Goal: Find specific page/section: Find specific page/section

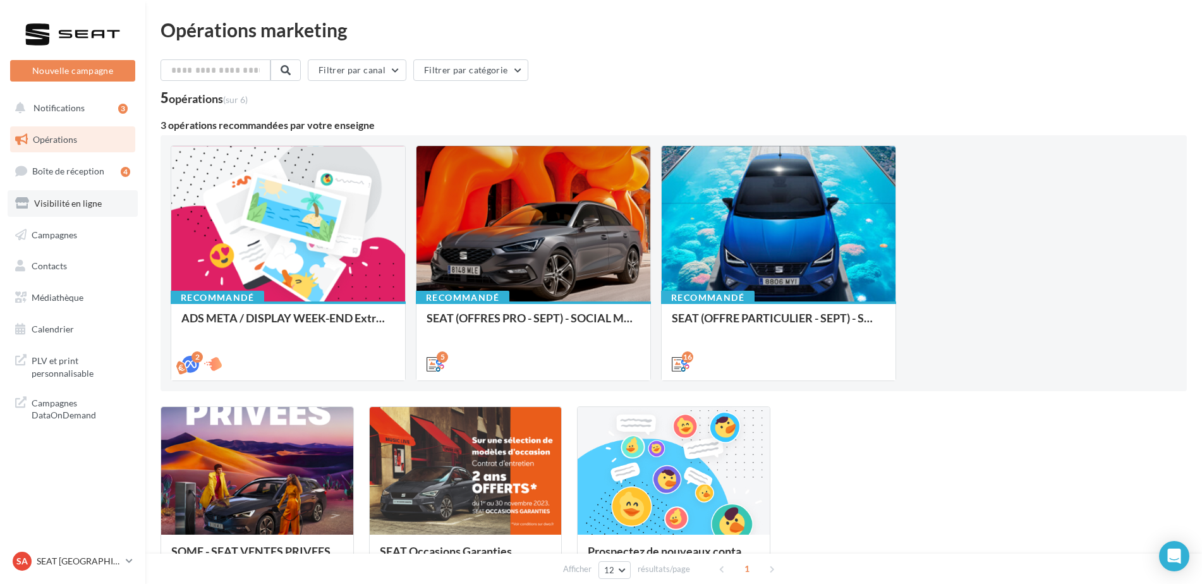
click at [51, 205] on span "Visibilité en ligne" at bounding box center [68, 203] width 68 height 11
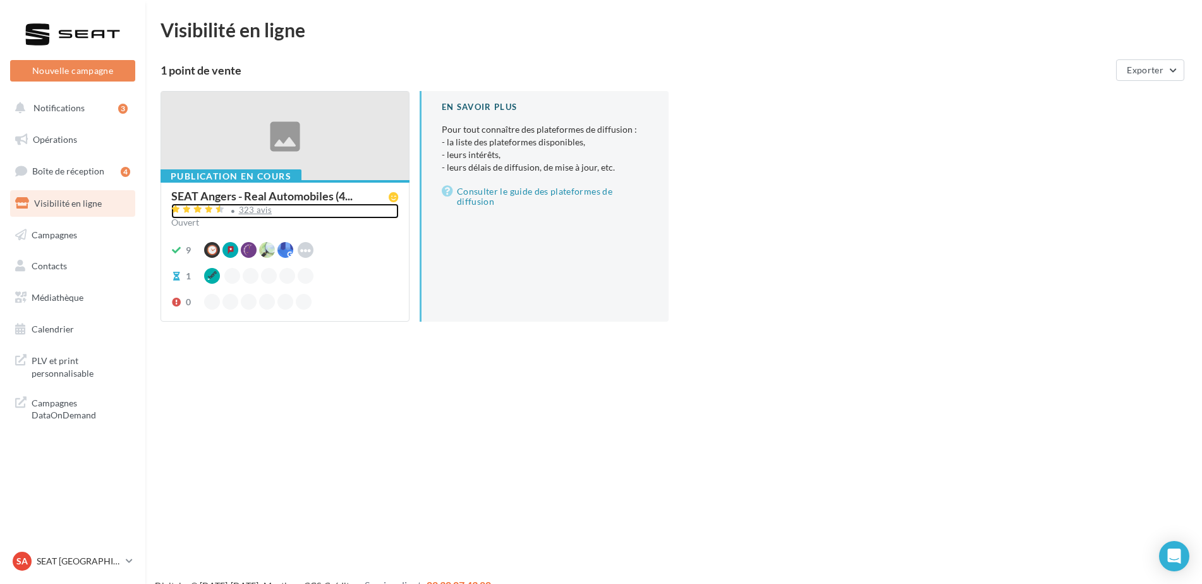
click at [254, 212] on div "323 avis" at bounding box center [256, 210] width 34 height 8
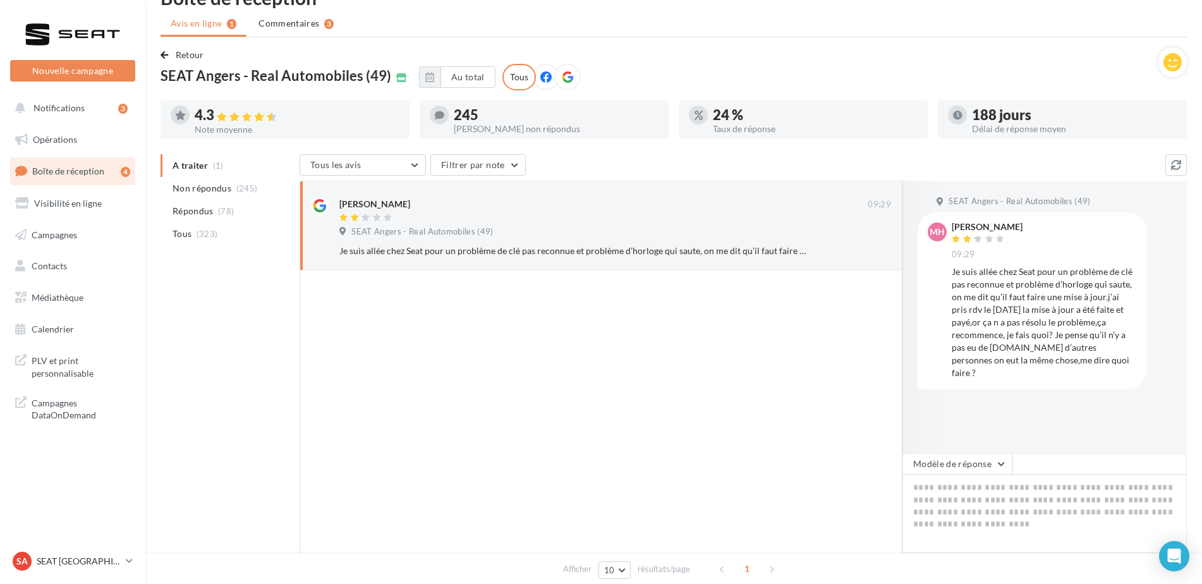
scroll to position [63, 0]
